Goal: Information Seeking & Learning: Stay updated

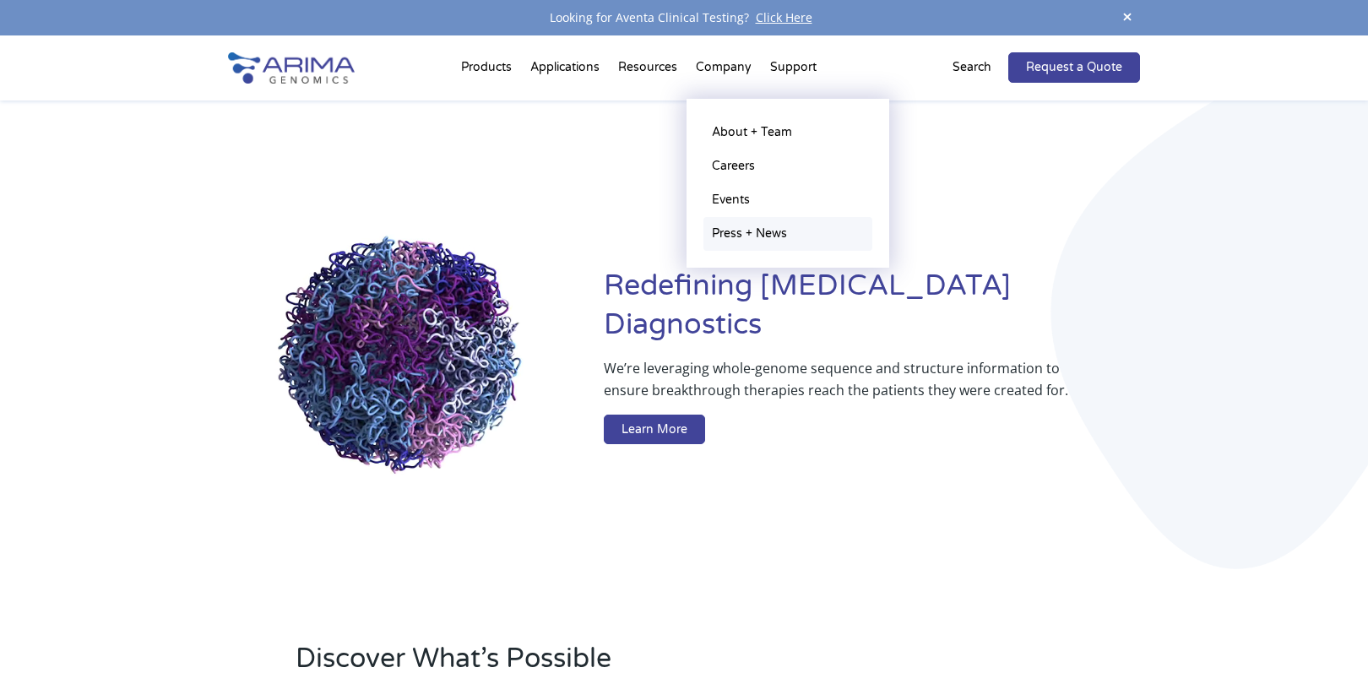
click at [721, 228] on link "Press + News" at bounding box center [787, 234] width 169 height 34
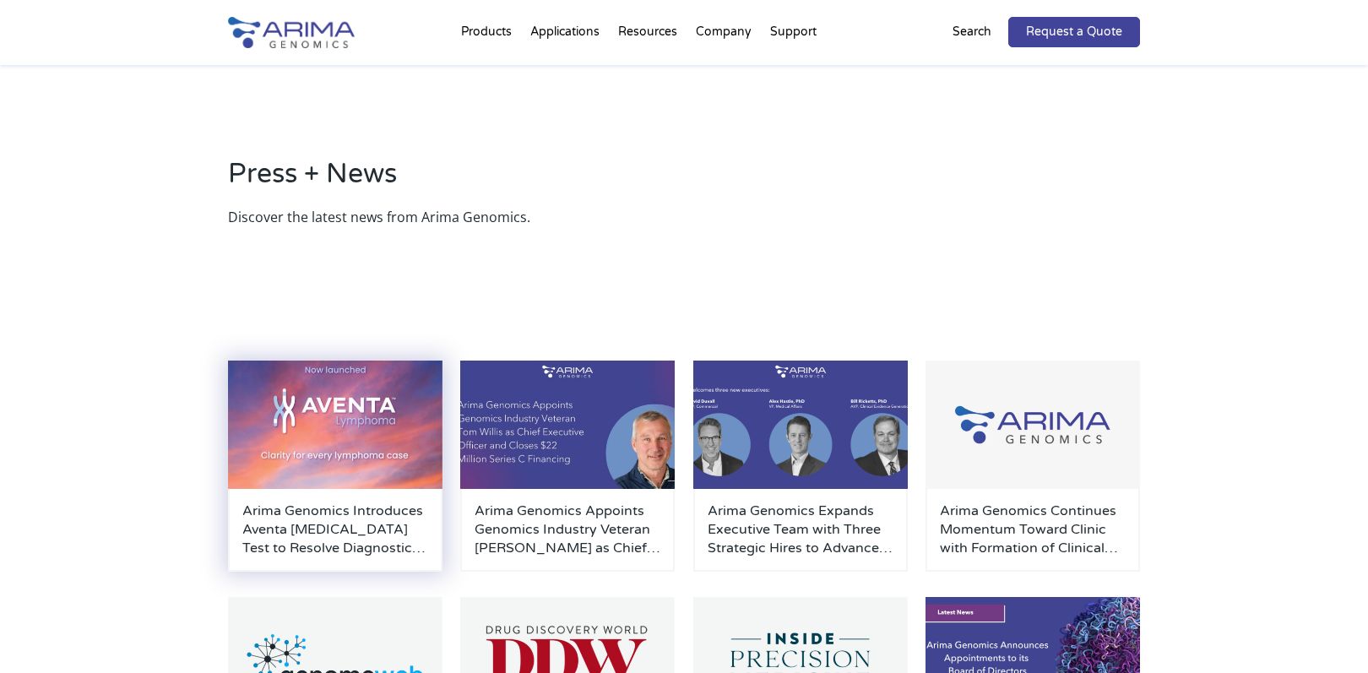
click at [335, 432] on img at bounding box center [335, 425] width 214 height 128
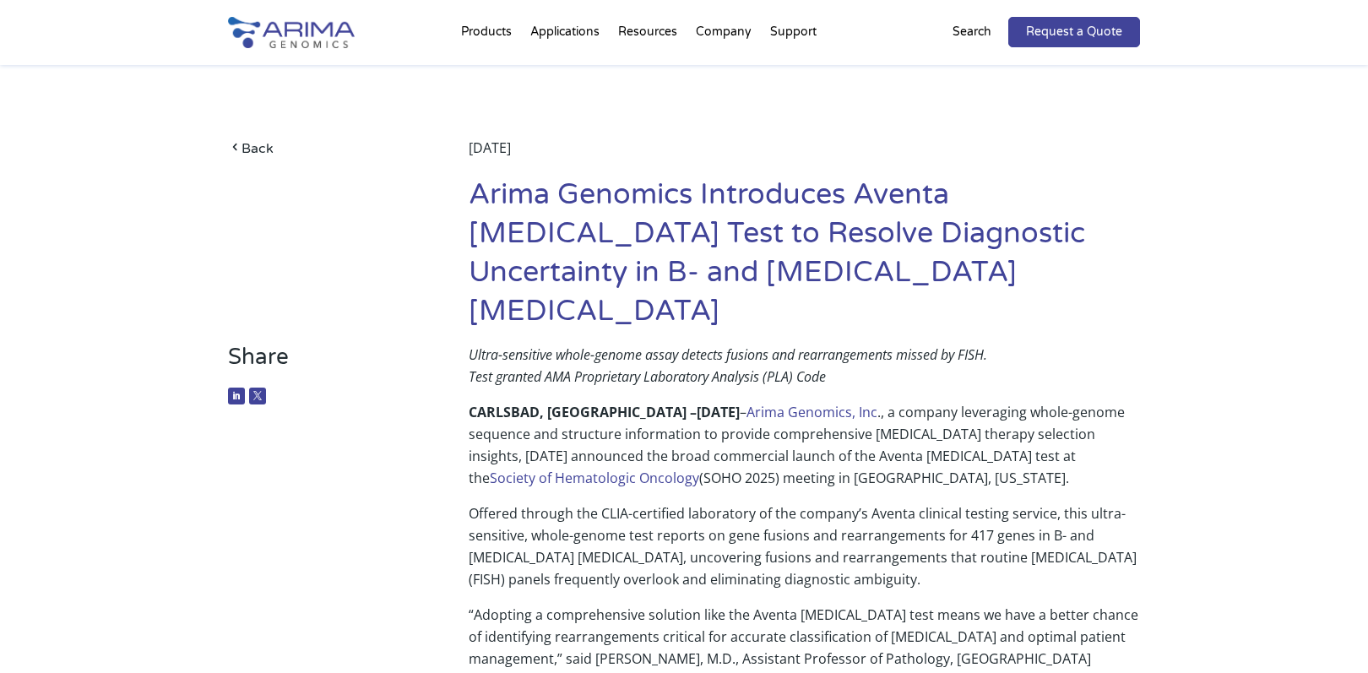
drag, startPoint x: 649, startPoint y: 198, endPoint x: 630, endPoint y: 202, distance: 19.1
click at [649, 198] on h1 "Arima Genomics Introduces Aventa [MEDICAL_DATA] Test to Resolve Diagnostic Unce…" at bounding box center [804, 260] width 671 height 168
drag, startPoint x: 480, startPoint y: 195, endPoint x: 723, endPoint y: 210, distance: 243.7
click at [723, 210] on h1 "Arima Genomics Introduces Aventa [MEDICAL_DATA] Test to Resolve Diagnostic Unce…" at bounding box center [804, 260] width 671 height 168
click at [510, 203] on h1 "Arima Genomics Introduces Aventa [MEDICAL_DATA] Test to Resolve Diagnostic Unce…" at bounding box center [804, 260] width 671 height 168
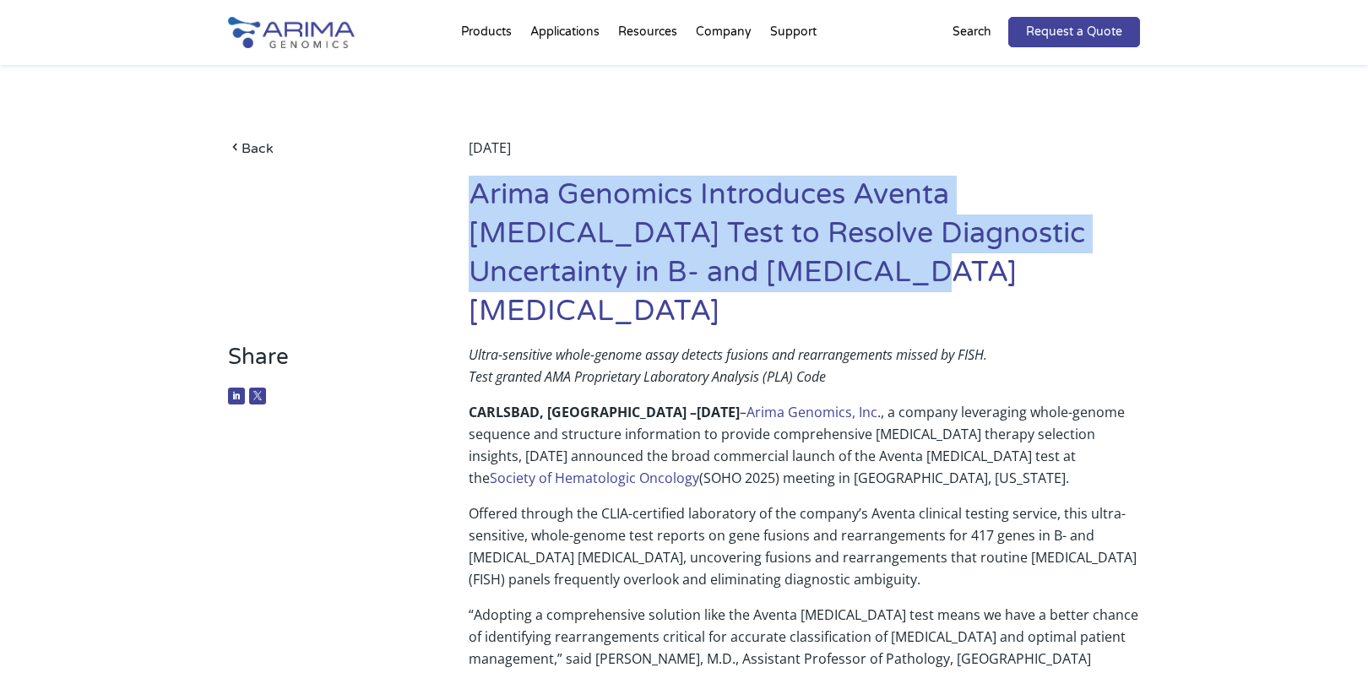
drag, startPoint x: 477, startPoint y: 189, endPoint x: 736, endPoint y: 266, distance: 270.4
click at [736, 266] on h1 "Arima Genomics Introduces Aventa [MEDICAL_DATA] Test to Resolve Diagnostic Unce…" at bounding box center [804, 260] width 671 height 168
copy h1 "Arima Genomics Introduces Aventa [MEDICAL_DATA] Test to Resolve Diagnostic Unce…"
click at [515, 345] on em "Ultra-sensitive whole-genome assay detects fusions and rearrangements missed by…" at bounding box center [728, 354] width 519 height 19
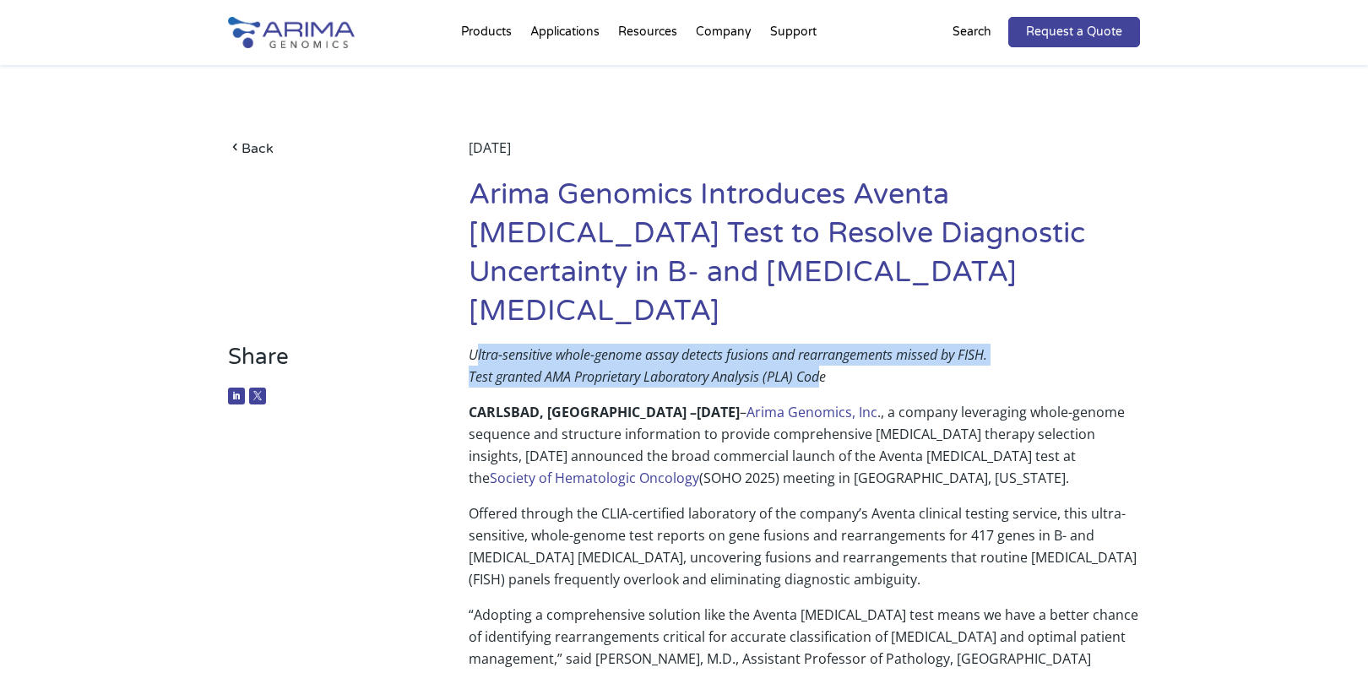
drag, startPoint x: 473, startPoint y: 315, endPoint x: 822, endPoint y: 339, distance: 349.6
click at [822, 344] on p "Ultra-sensitive whole-genome assay detects fusions and rearrangements missed by…" at bounding box center [804, 372] width 671 height 57
click at [823, 367] on em "Test granted AMA Proprietary Laboratory Analysis (PLA) Code" at bounding box center [647, 376] width 357 height 19
drag, startPoint x: 844, startPoint y: 335, endPoint x: 461, endPoint y: 323, distance: 382.8
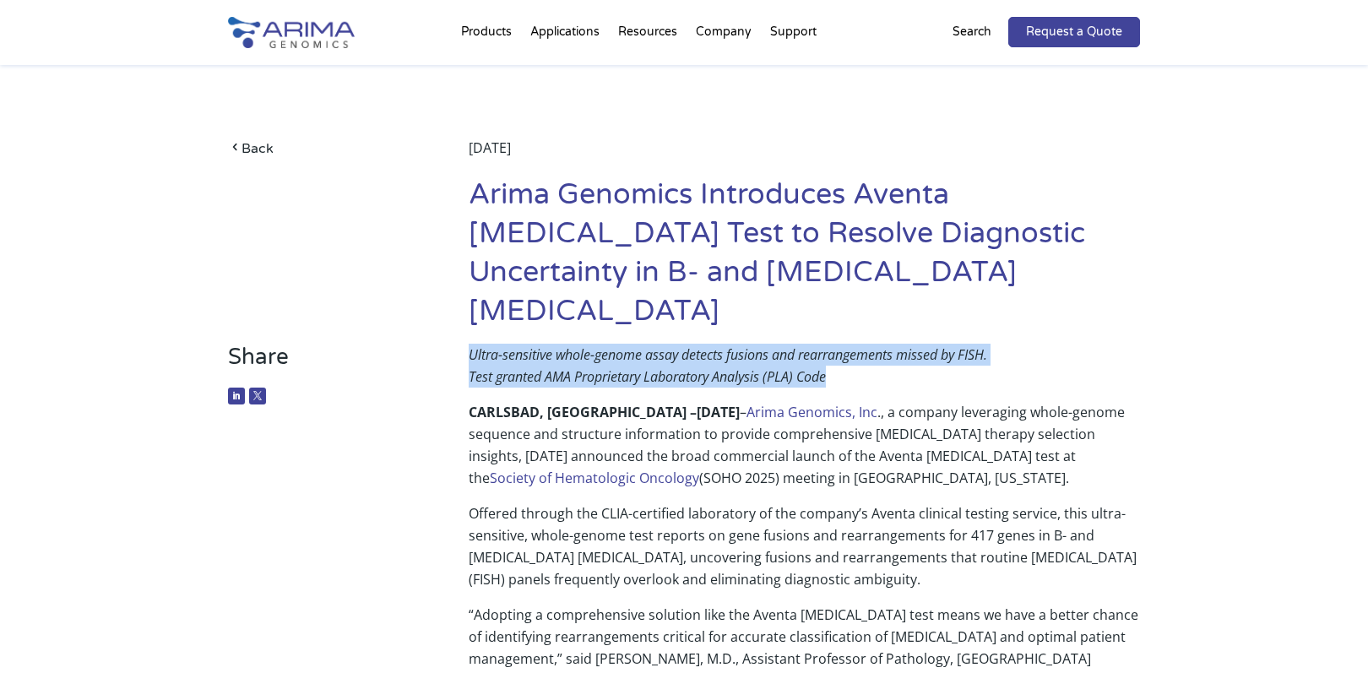
copy p "Ultra-sensitive whole-genome assay detects fusions and rearrangements missed by…"
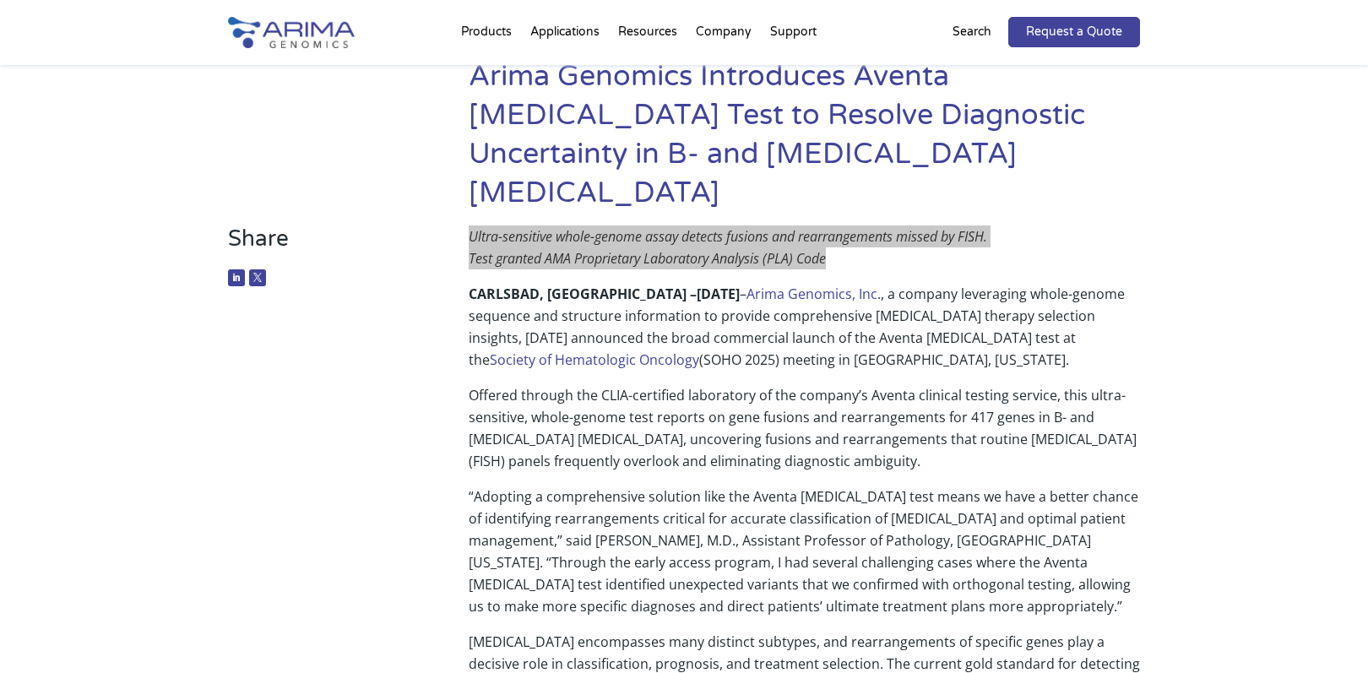
scroll to position [123, 0]
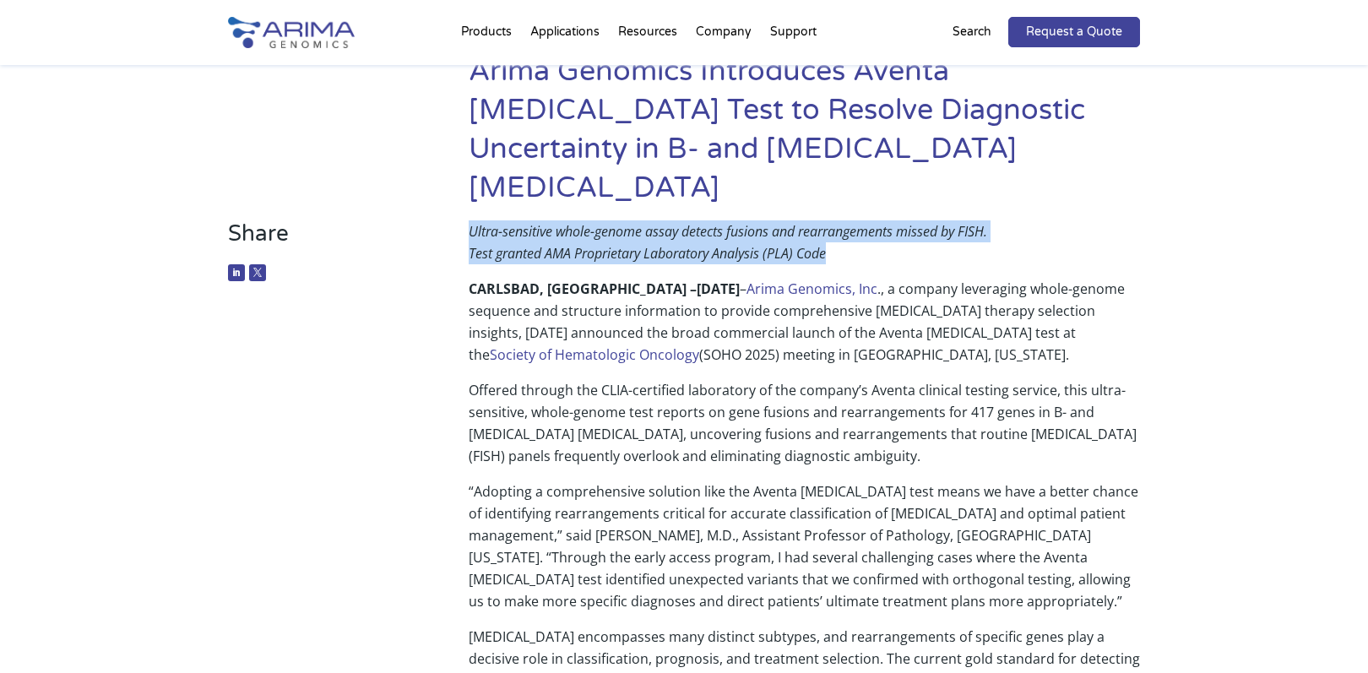
click at [553, 280] on b "CARLSBAD, [GEOGRAPHIC_DATA] –" at bounding box center [583, 289] width 228 height 19
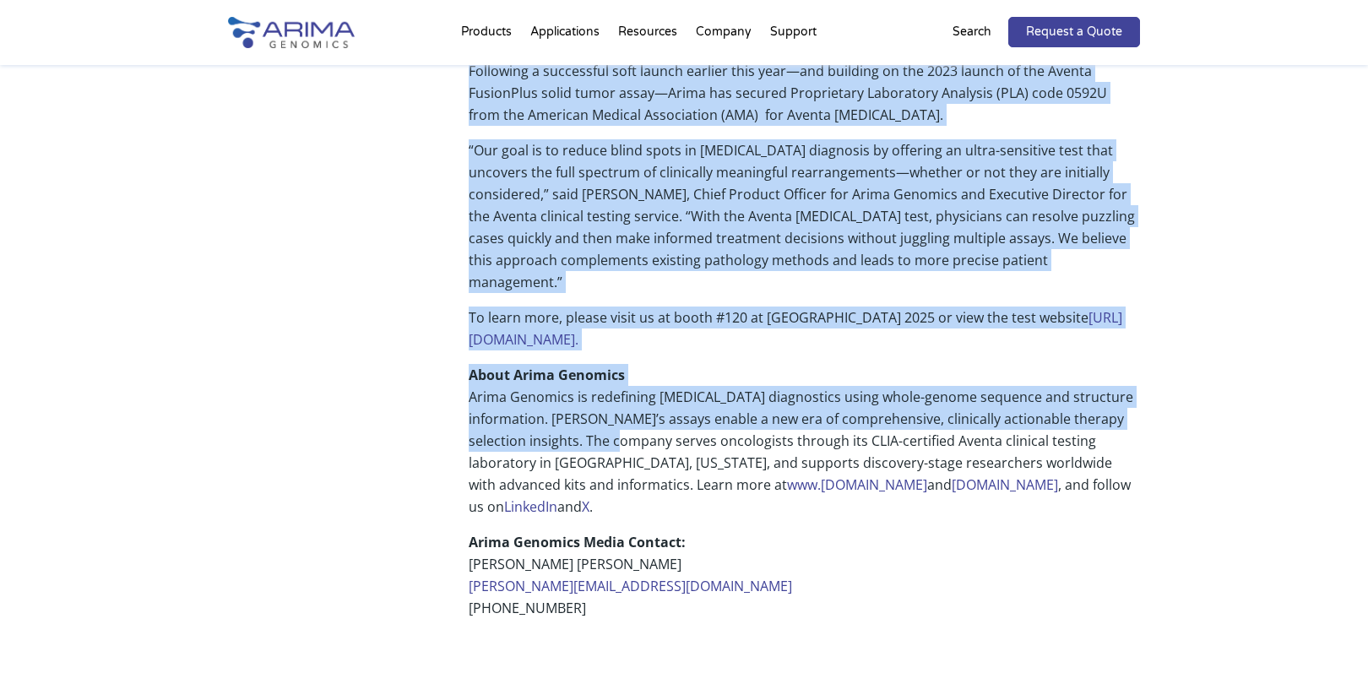
scroll to position [1170, 0]
drag, startPoint x: 470, startPoint y: 250, endPoint x: 1182, endPoint y: 237, distance: 712.8
copy div "LOREMIPS, DO – Sitametco 1, 7888 – Adipi Elitsedd, Eiu ., t incidid utlaboreet …"
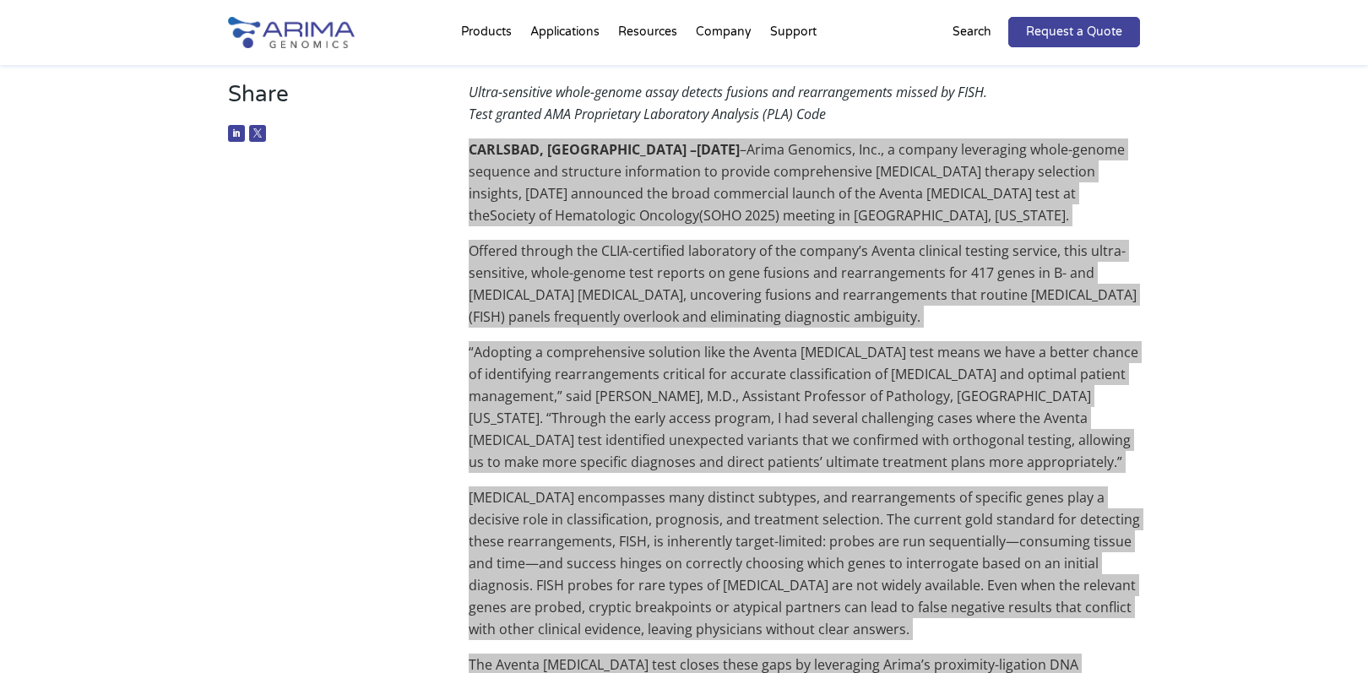
scroll to position [0, 0]
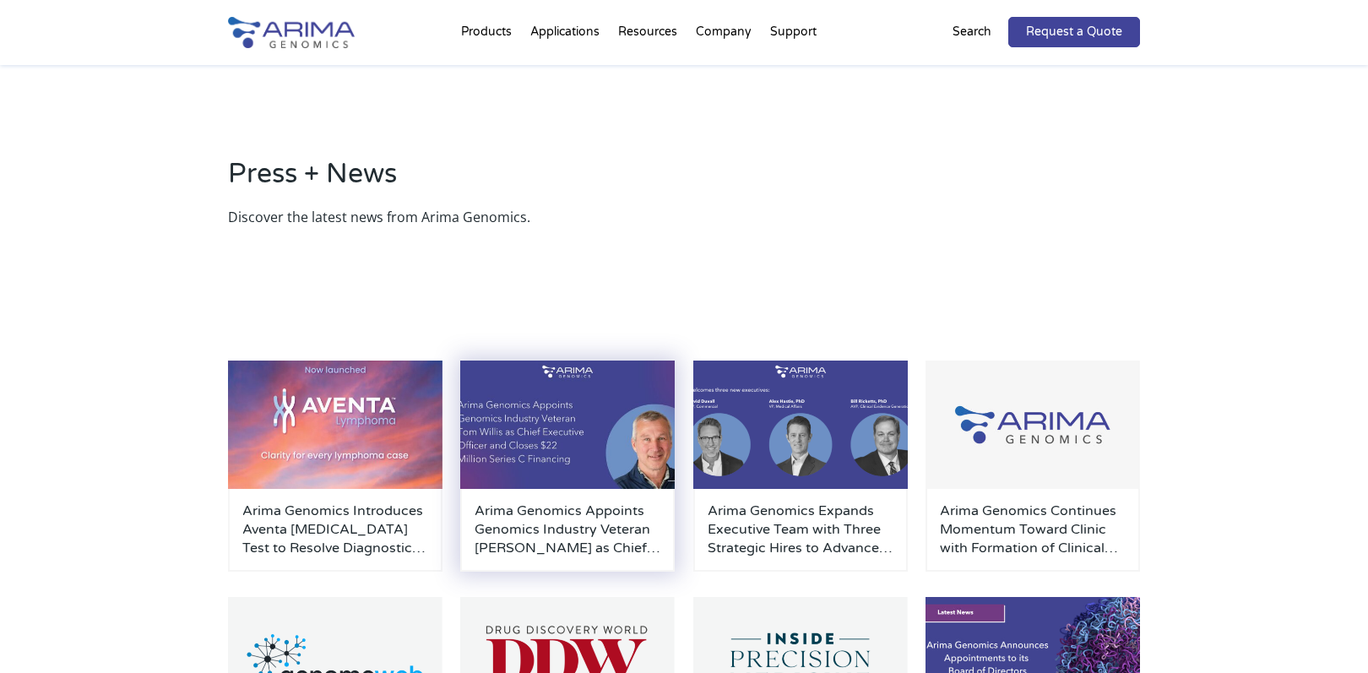
click at [578, 437] on img at bounding box center [567, 425] width 214 height 128
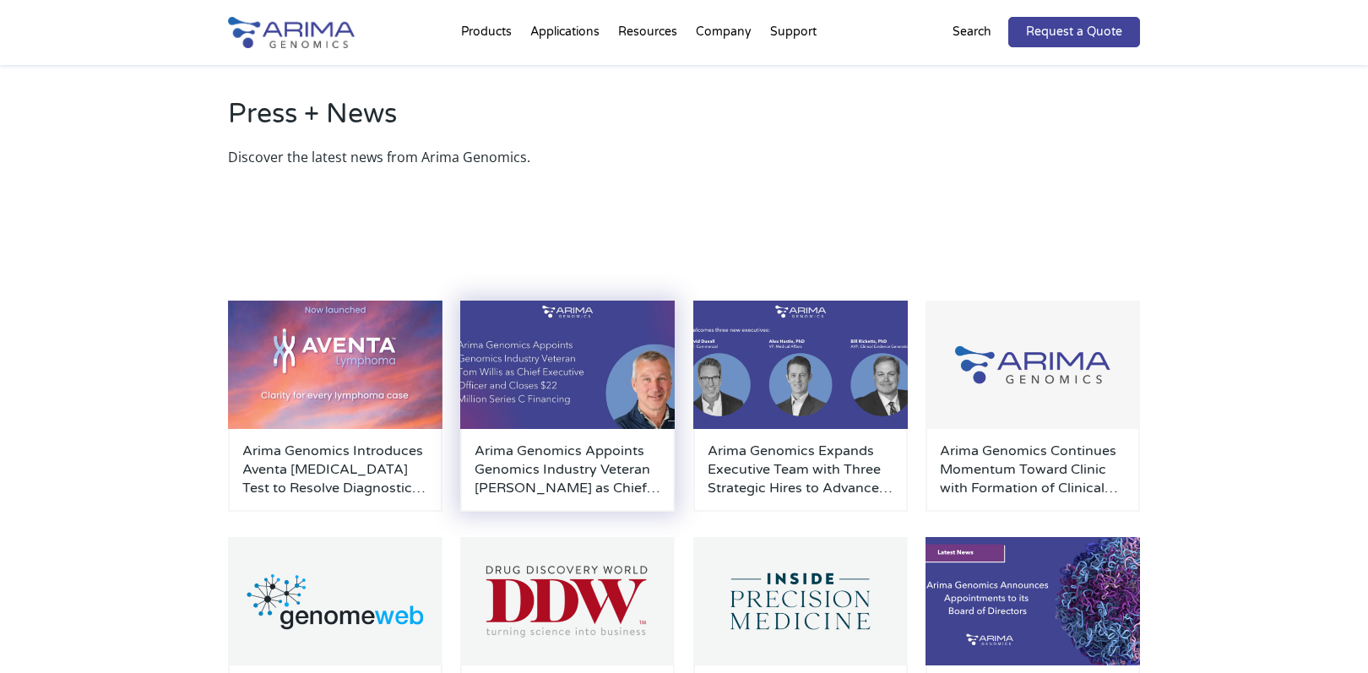
scroll to position [61, 0]
click at [546, 315] on img at bounding box center [567, 364] width 214 height 128
click at [589, 387] on img at bounding box center [567, 364] width 214 height 128
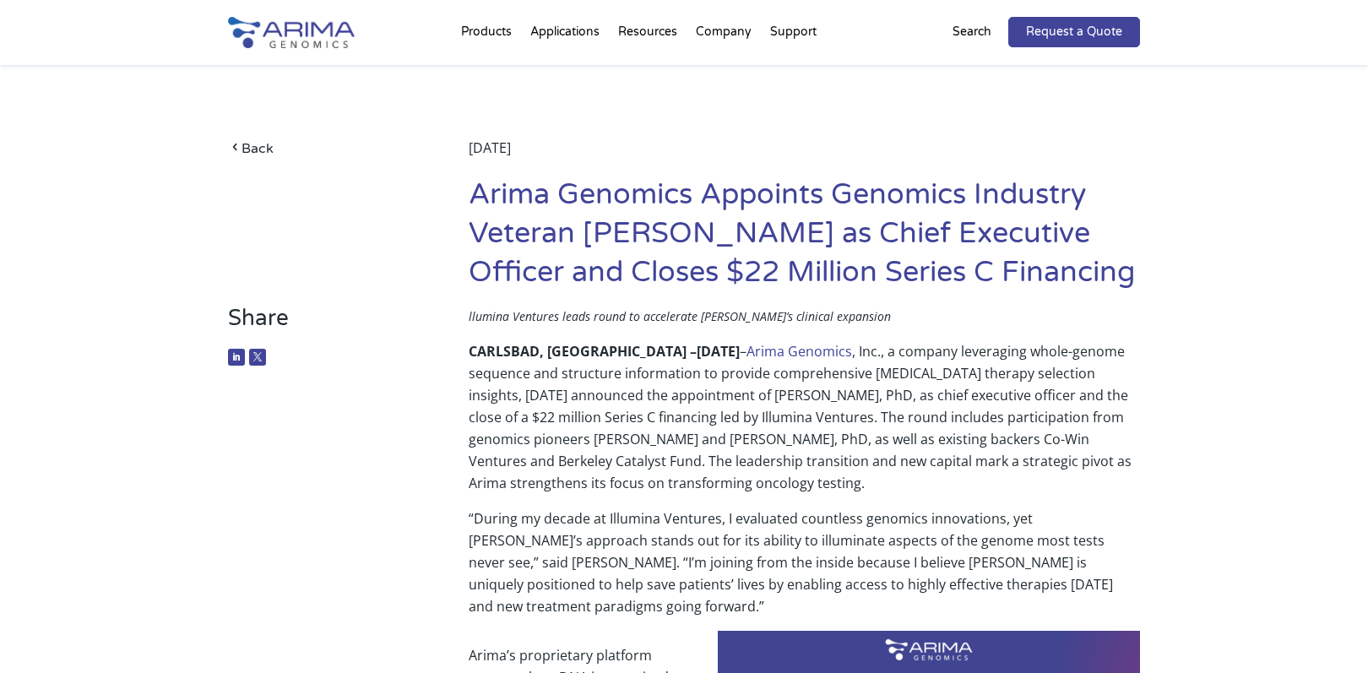
click at [540, 204] on h1 "Arima Genomics Appoints Genomics Industry Veteran [PERSON_NAME] as Chief Execut…" at bounding box center [804, 240] width 671 height 129
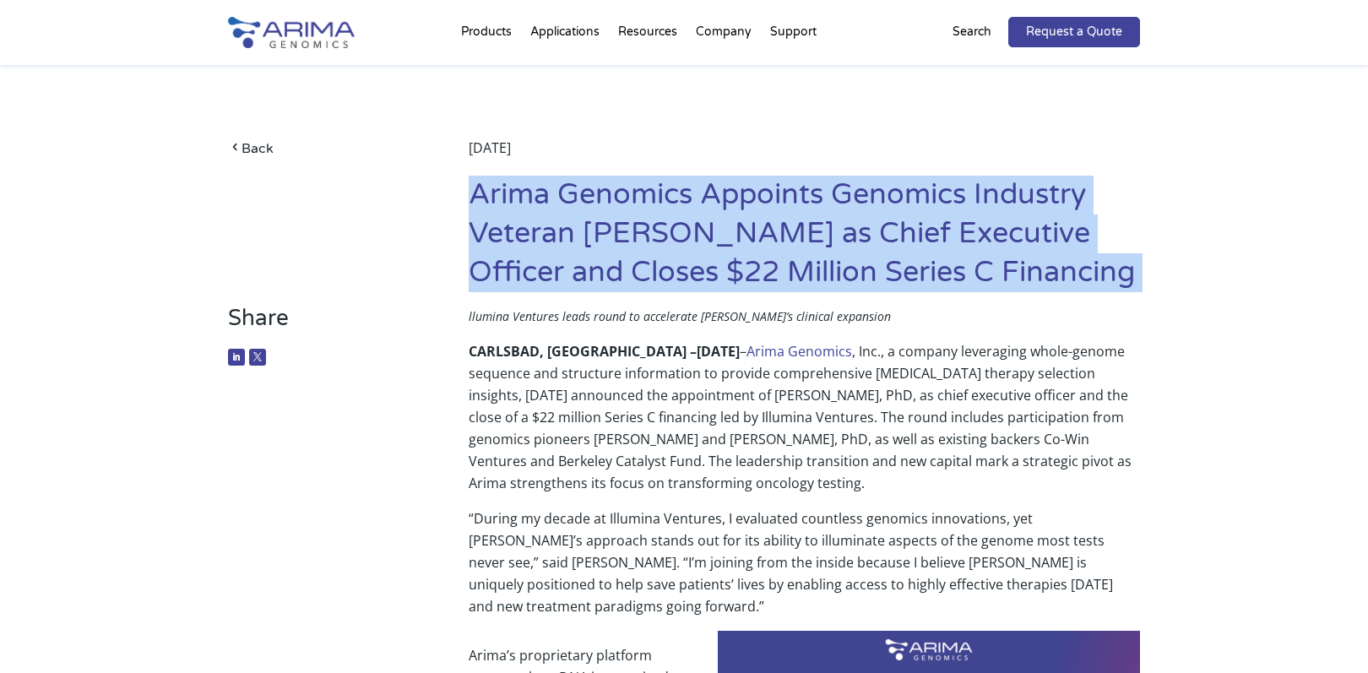
click at [540, 204] on h1 "Arima Genomics Appoints Genomics Industry Veteran [PERSON_NAME] as Chief Execut…" at bounding box center [804, 240] width 671 height 129
copy article "Arima Genomics Appoints Genomics Industry Veteran [PERSON_NAME] as Chief Execut…"
click at [546, 312] on span "llumina Ventures leads round to accelerate [PERSON_NAME]’s clinical expansion" at bounding box center [680, 316] width 422 height 16
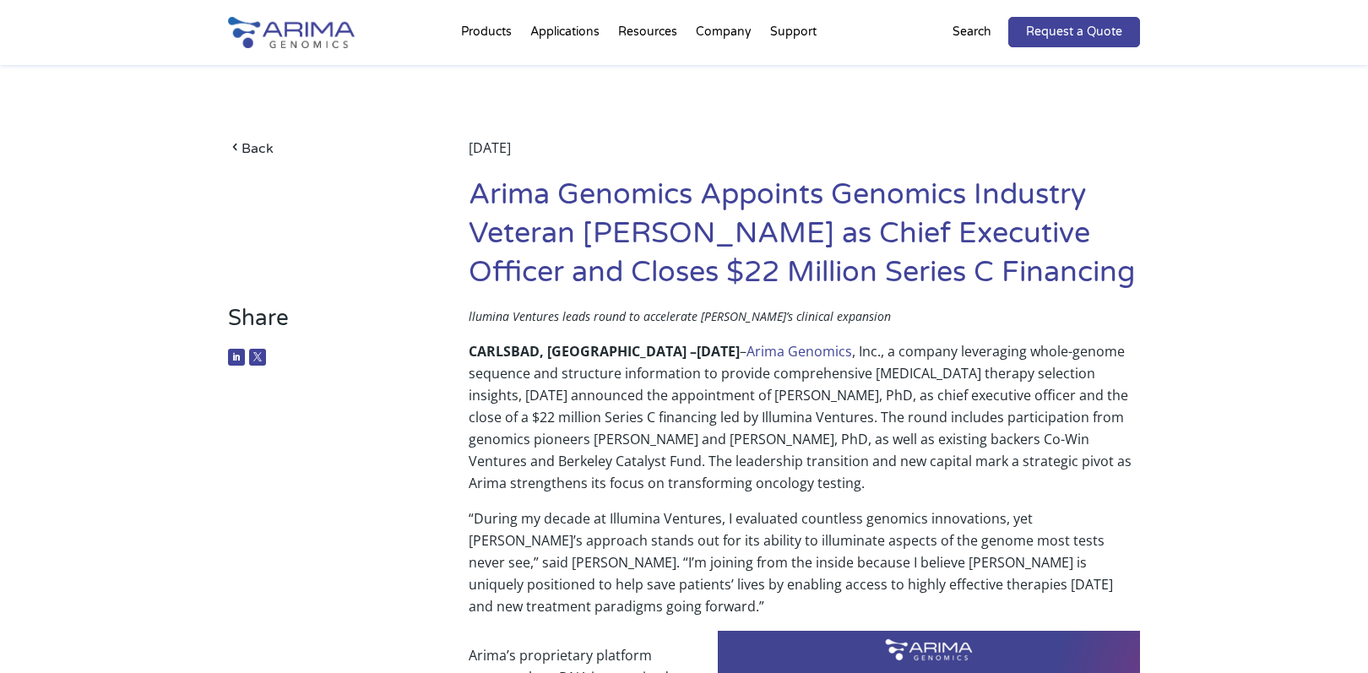
click at [545, 314] on span "llumina Ventures leads round to accelerate [PERSON_NAME]’s clinical expansion" at bounding box center [680, 316] width 422 height 16
copy icon
click at [547, 336] on p "llumina Ventures leads round to accelerate Arima’s clinical expansion" at bounding box center [804, 322] width 671 height 35
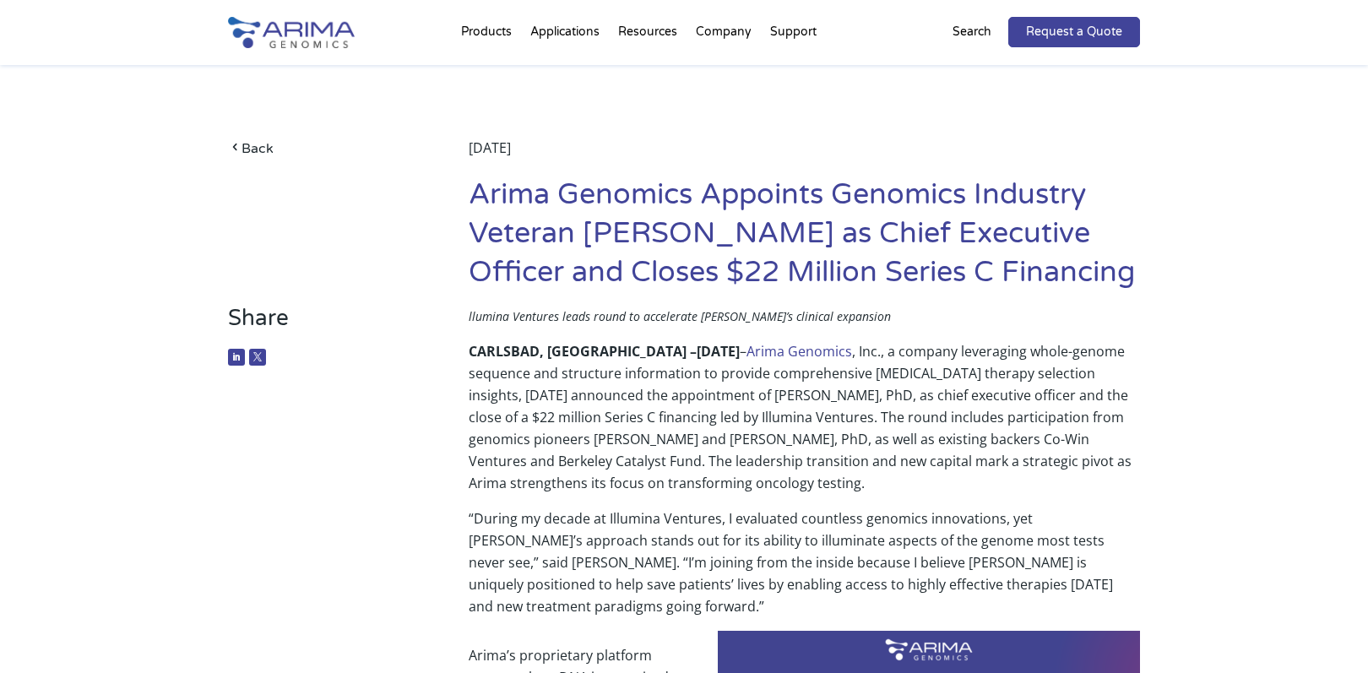
click at [483, 350] on b "CARLSBAD, [GEOGRAPHIC_DATA] –" at bounding box center [583, 351] width 228 height 19
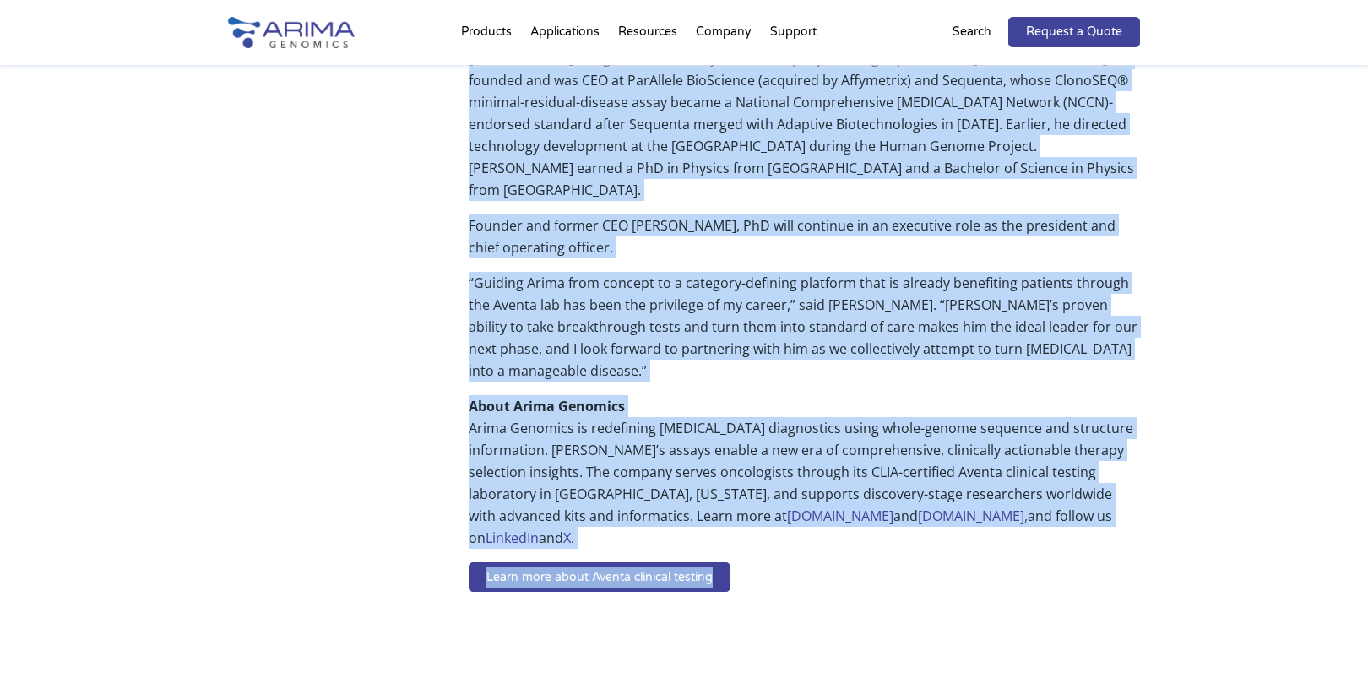
scroll to position [1047, 0]
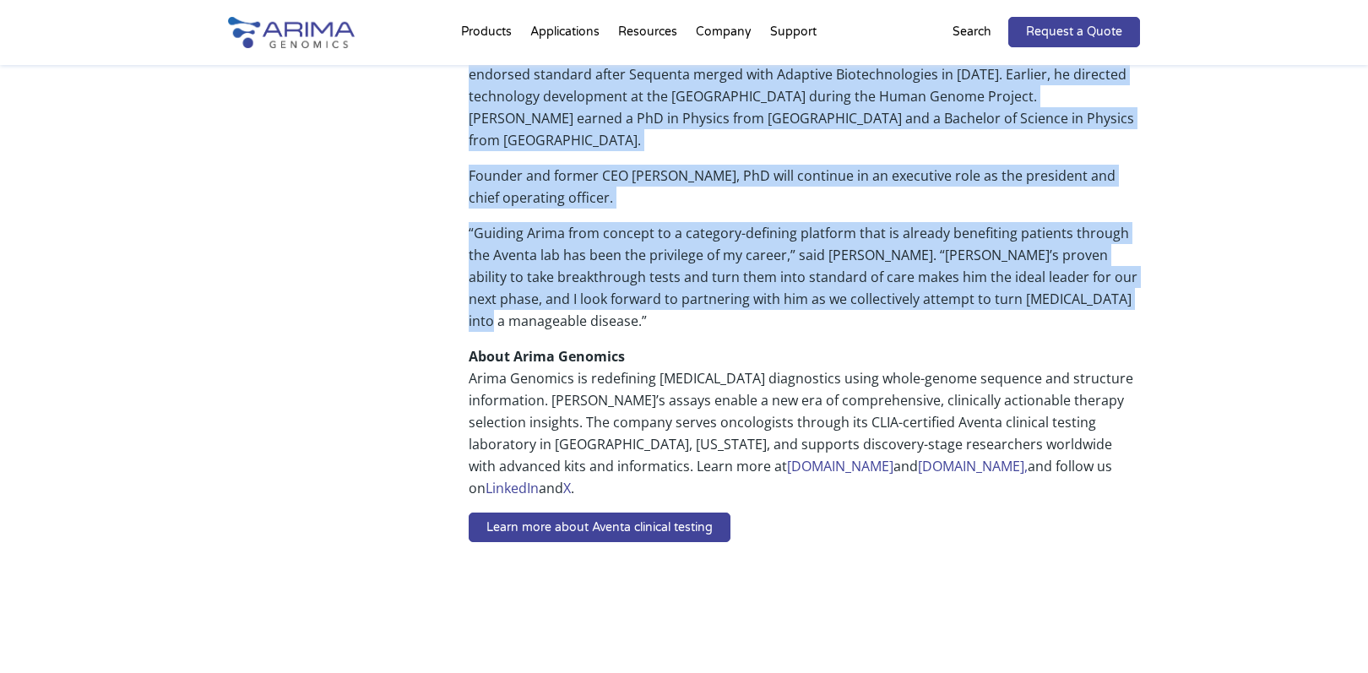
drag, startPoint x: 471, startPoint y: 353, endPoint x: 633, endPoint y: 281, distance: 177.3
copy div "CARLSBAD, CA – June 17, 2025 – Arima Genomics , Inc., a company leveraging whol…"
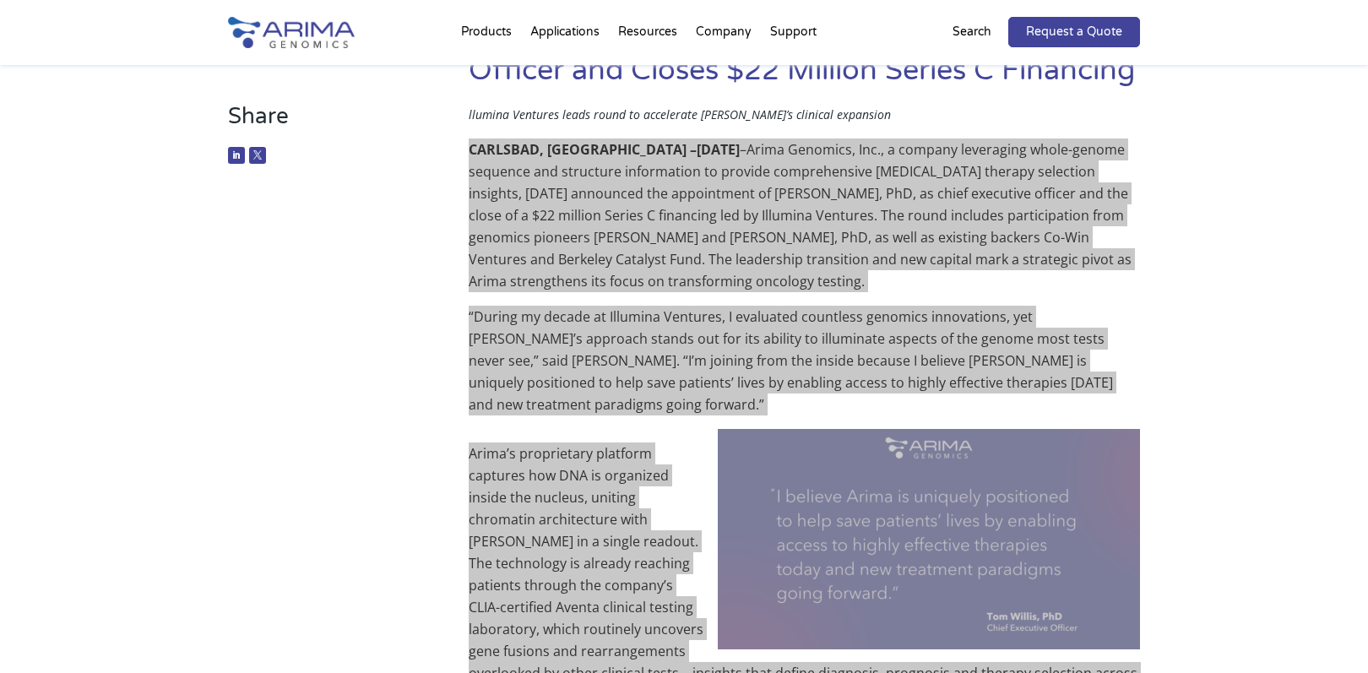
scroll to position [188, 0]
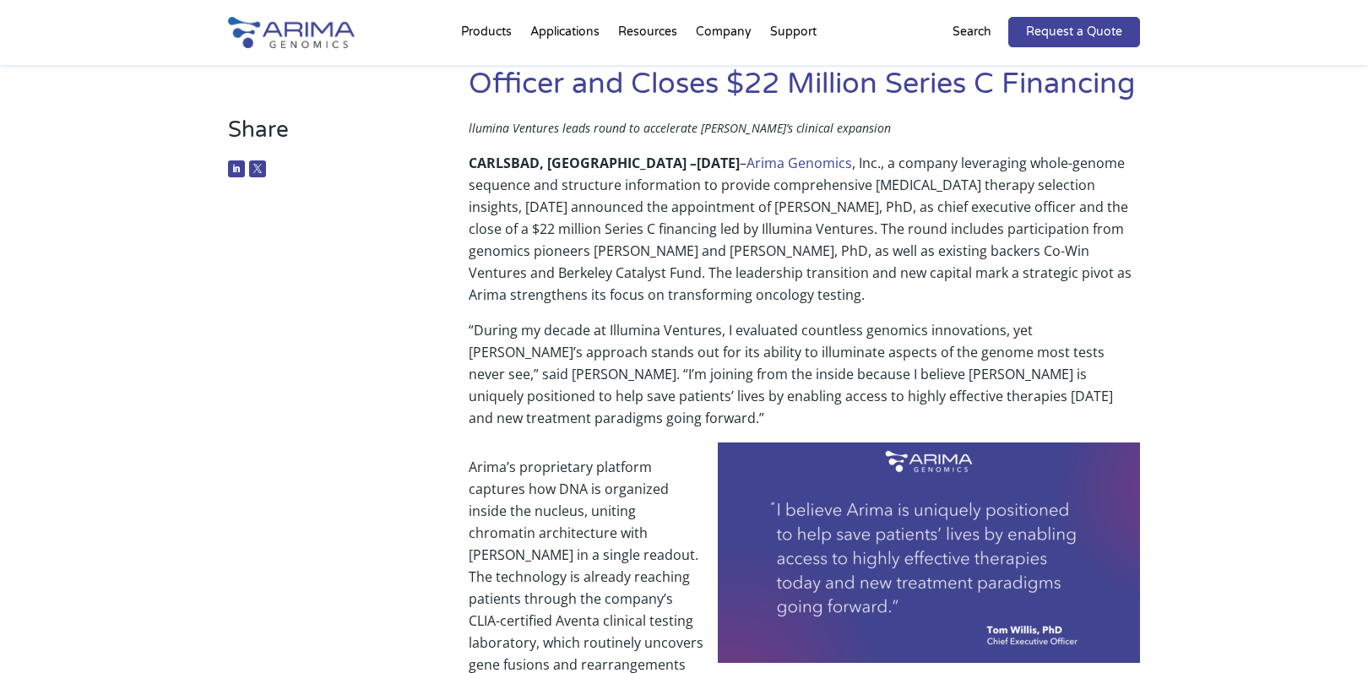
drag, startPoint x: 356, startPoint y: 245, endPoint x: 270, endPoint y: 151, distance: 126.7
